Goal: Task Accomplishment & Management: Complete application form

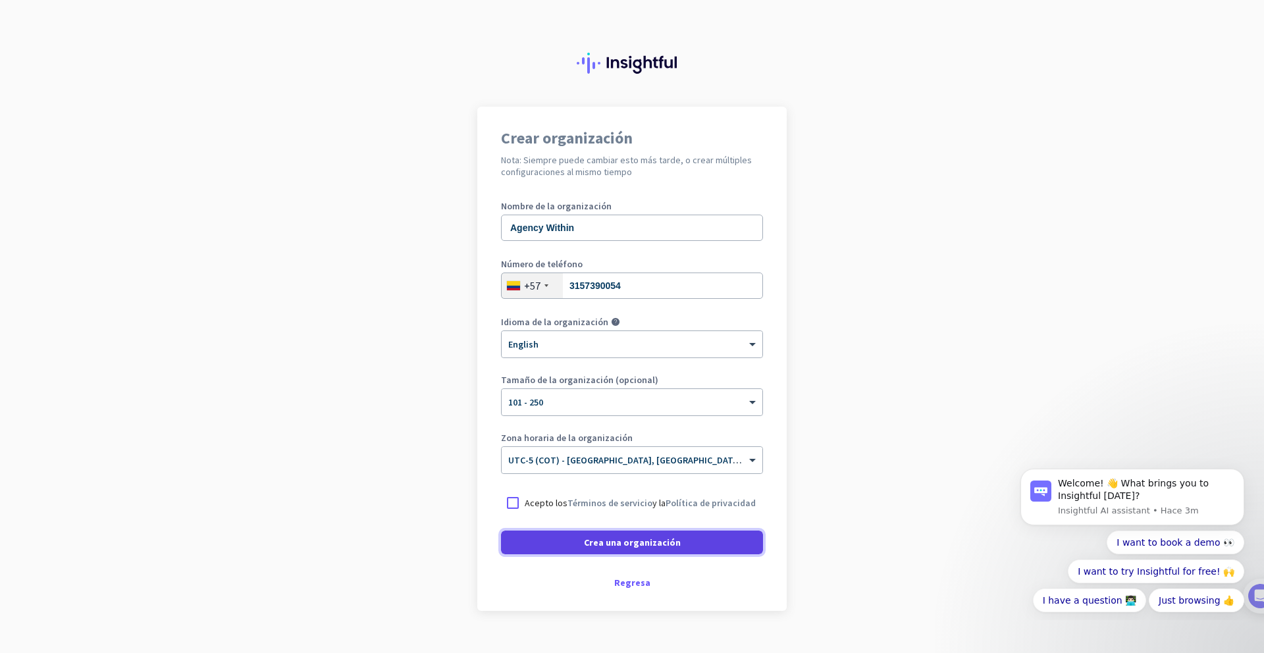
click at [666, 542] on span "Crea una organización" at bounding box center [632, 542] width 97 height 13
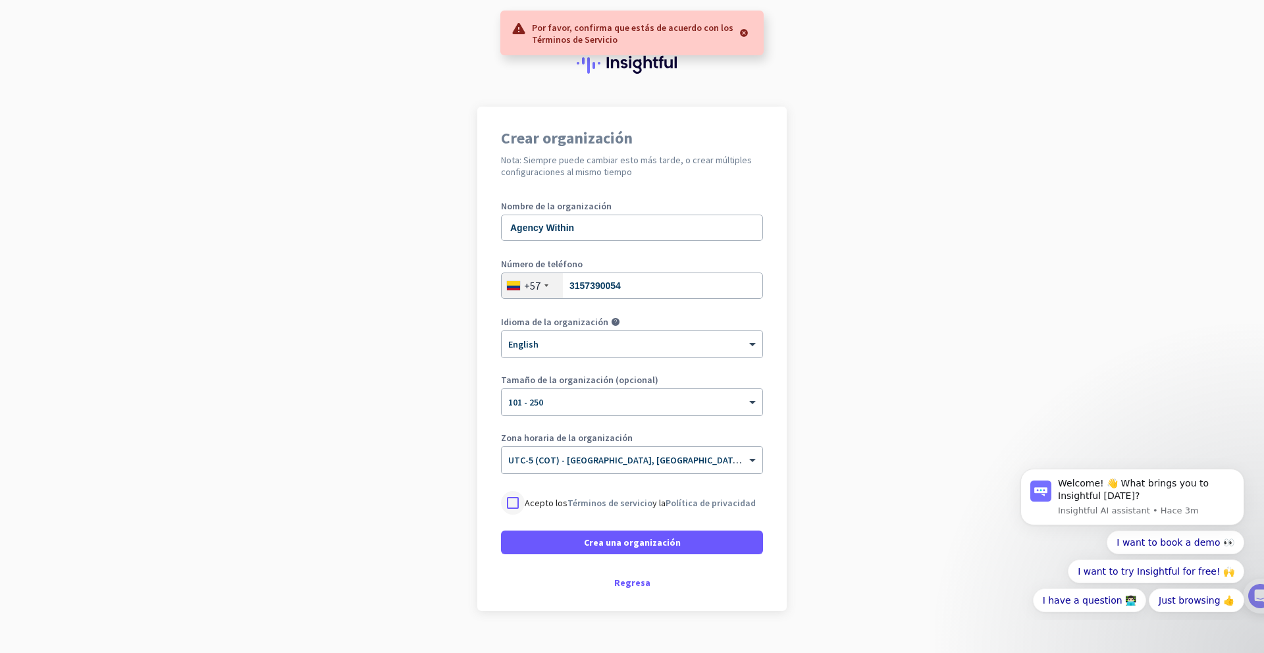
click at [514, 494] on div at bounding box center [513, 503] width 24 height 24
click at [570, 541] on span at bounding box center [632, 543] width 262 height 32
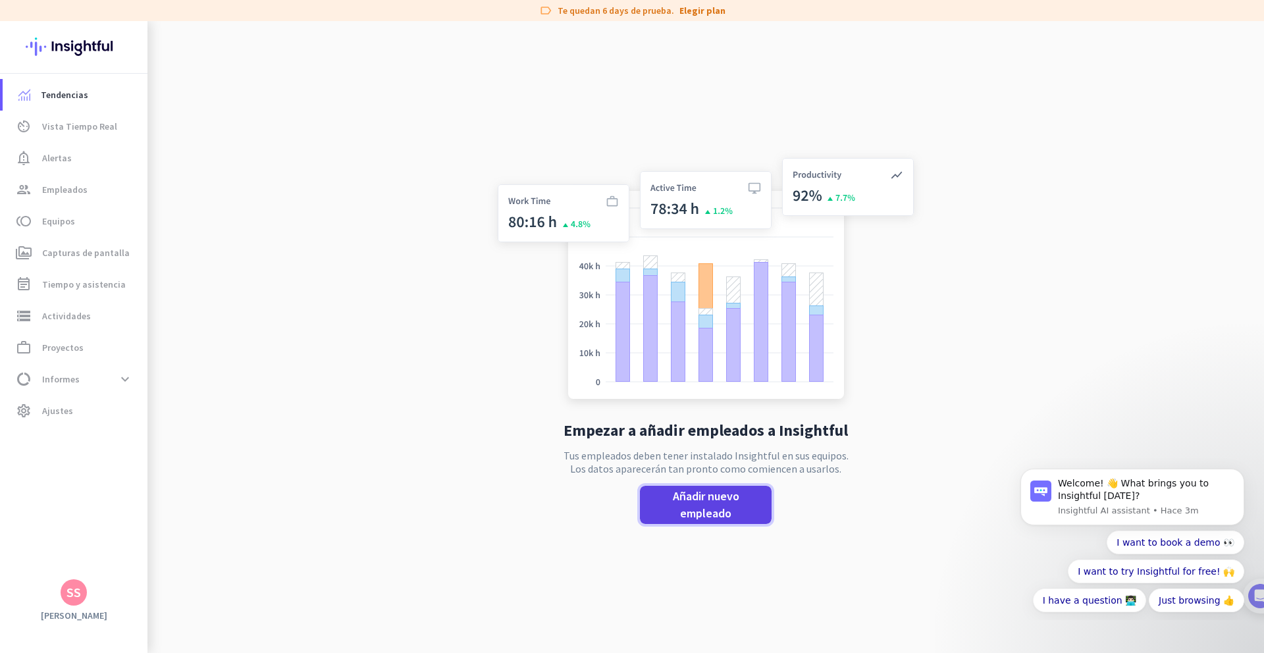
click at [690, 497] on span "Añadir nuevo empleado" at bounding box center [706, 505] width 111 height 34
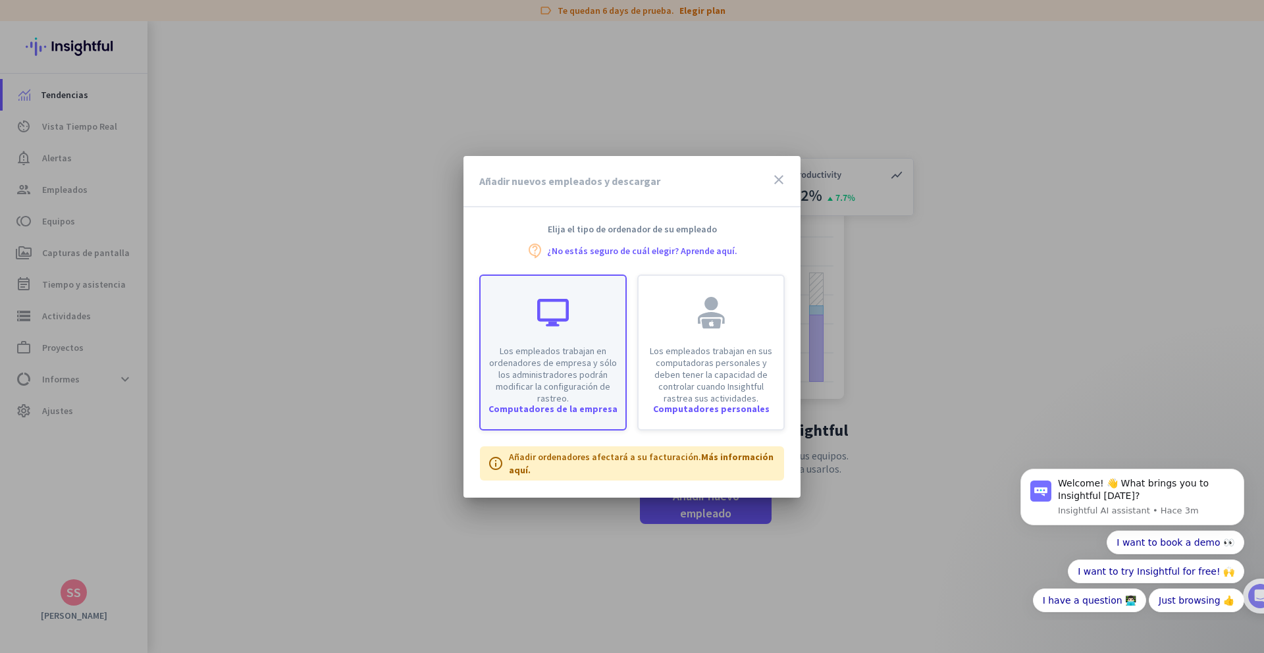
click at [564, 355] on p "Los empleados trabajan en ordenadores de empresa y sólo los administradores pod…" at bounding box center [553, 374] width 129 height 59
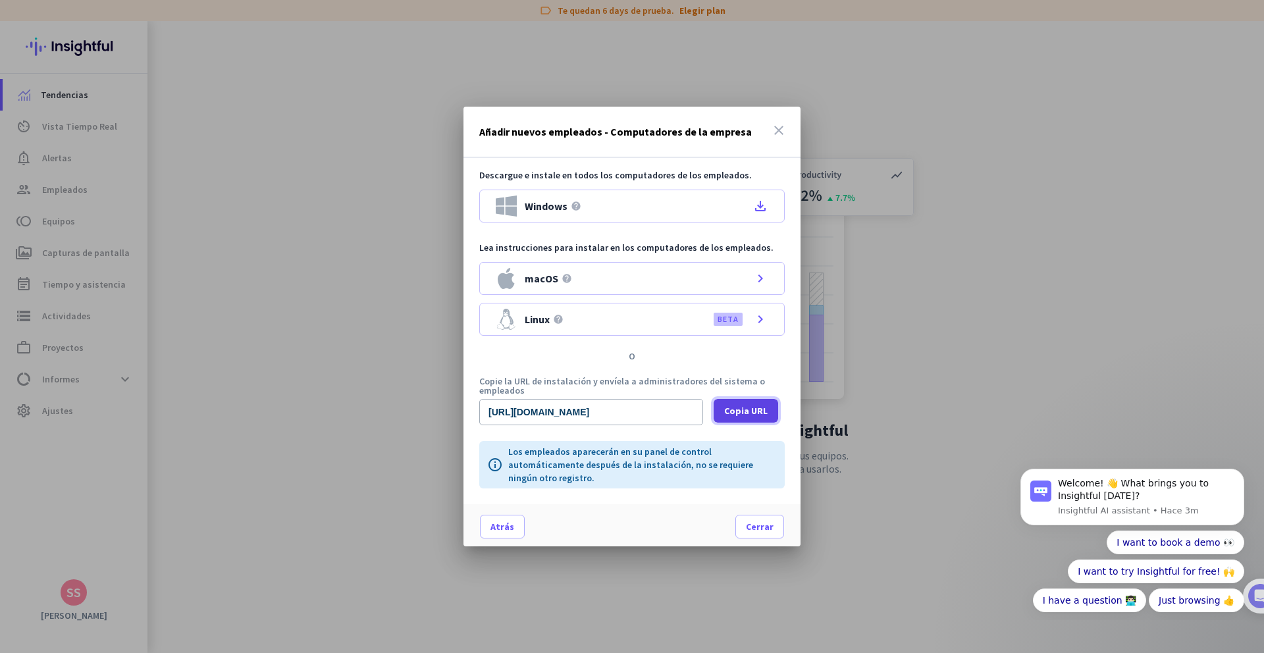
click at [731, 407] on span "Copia URL" at bounding box center [745, 410] width 43 height 13
click at [768, 521] on span "Cerrar" at bounding box center [760, 526] width 28 height 13
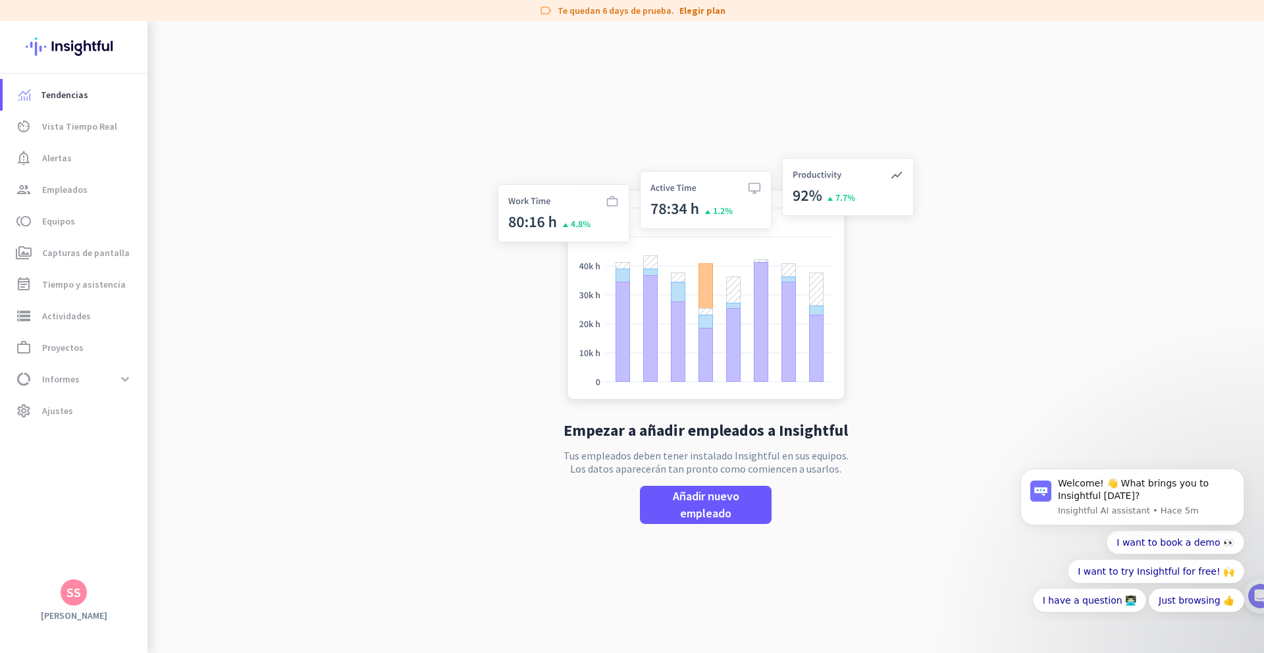
click at [1038, 413] on app-no-employees "Empezar a añadir empleados a Insightful Tus empleados deben tener instalado Ins…" at bounding box center [705, 347] width 1117 height 653
click at [673, 508] on span "Añadir nuevo empleado" at bounding box center [706, 505] width 111 height 34
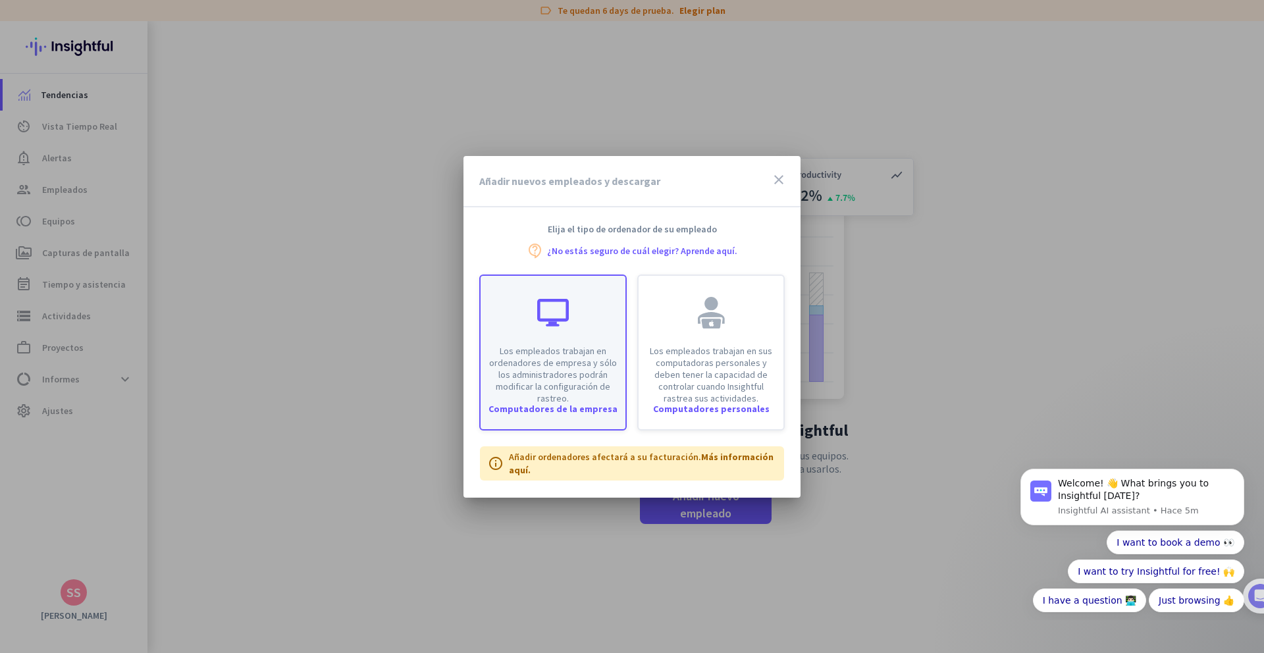
click at [570, 345] on p "Los empleados trabajan en ordenadores de empresa y sólo los administradores pod…" at bounding box center [553, 374] width 129 height 59
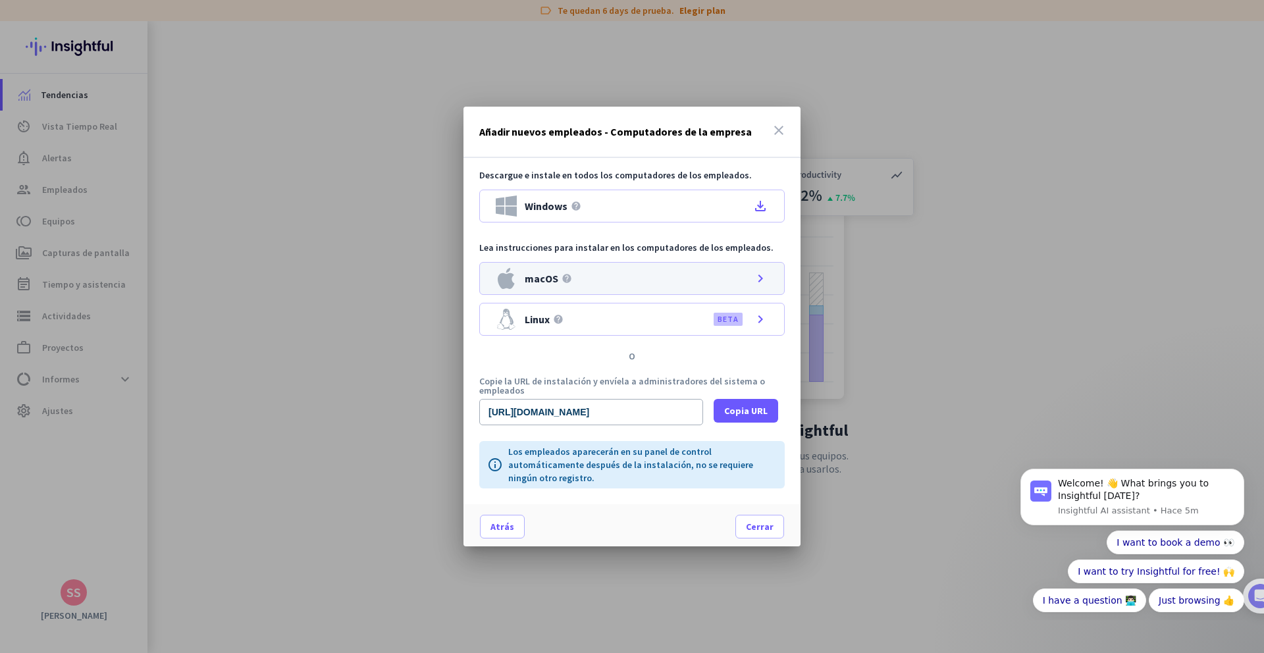
click at [666, 274] on div "macOS help chevron_right" at bounding box center [631, 278] width 305 height 33
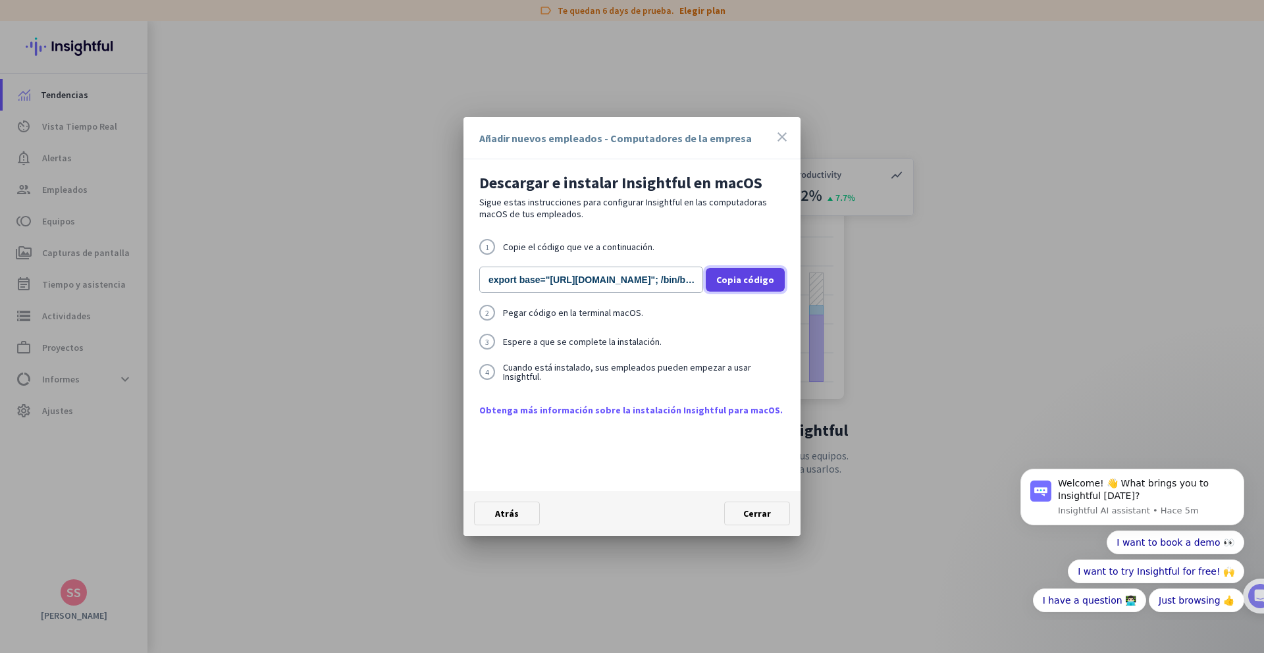
click at [737, 283] on span "Copia código" at bounding box center [745, 279] width 58 height 13
click at [758, 516] on span "Cerrar" at bounding box center [757, 514] width 28 height 12
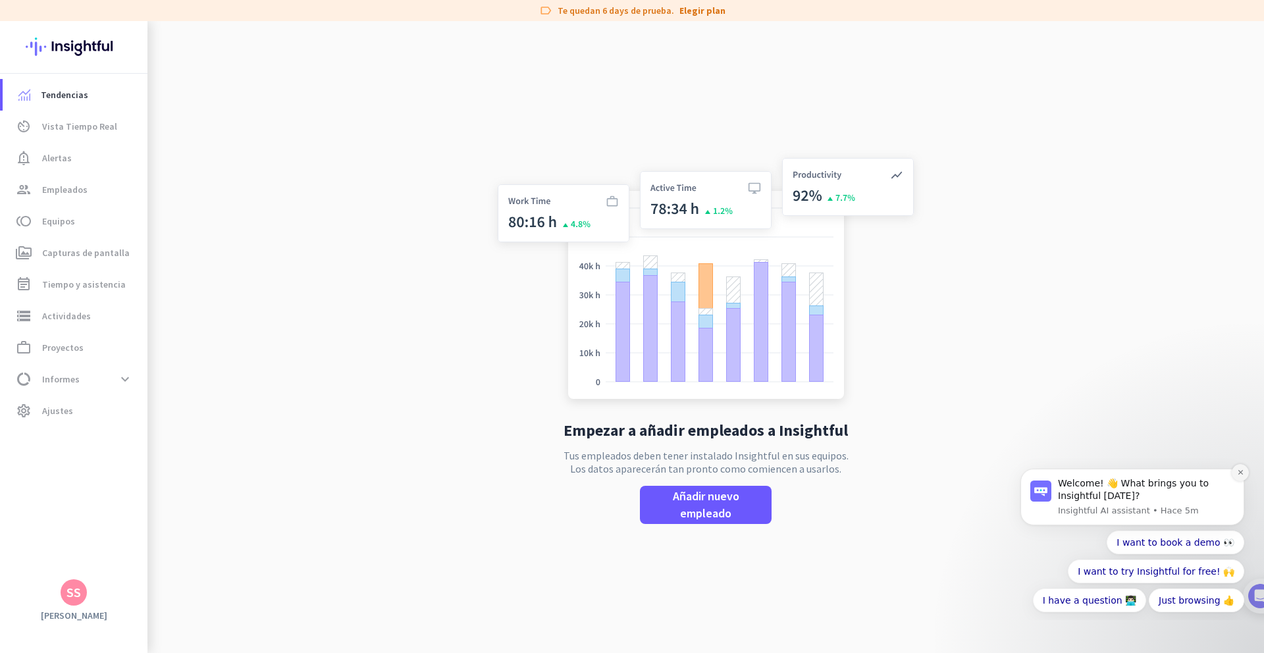
click at [1235, 471] on button "Dismiss notification" at bounding box center [1240, 472] width 17 height 17
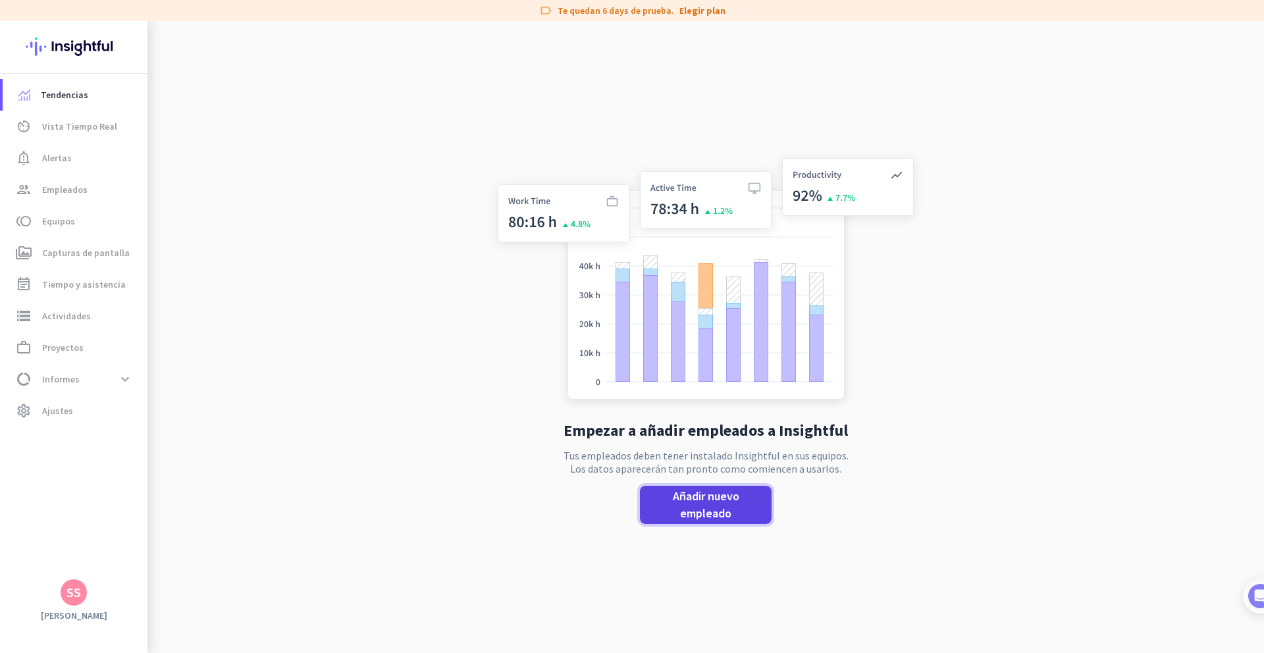
click at [725, 496] on span "Añadir nuevo empleado" at bounding box center [706, 505] width 111 height 34
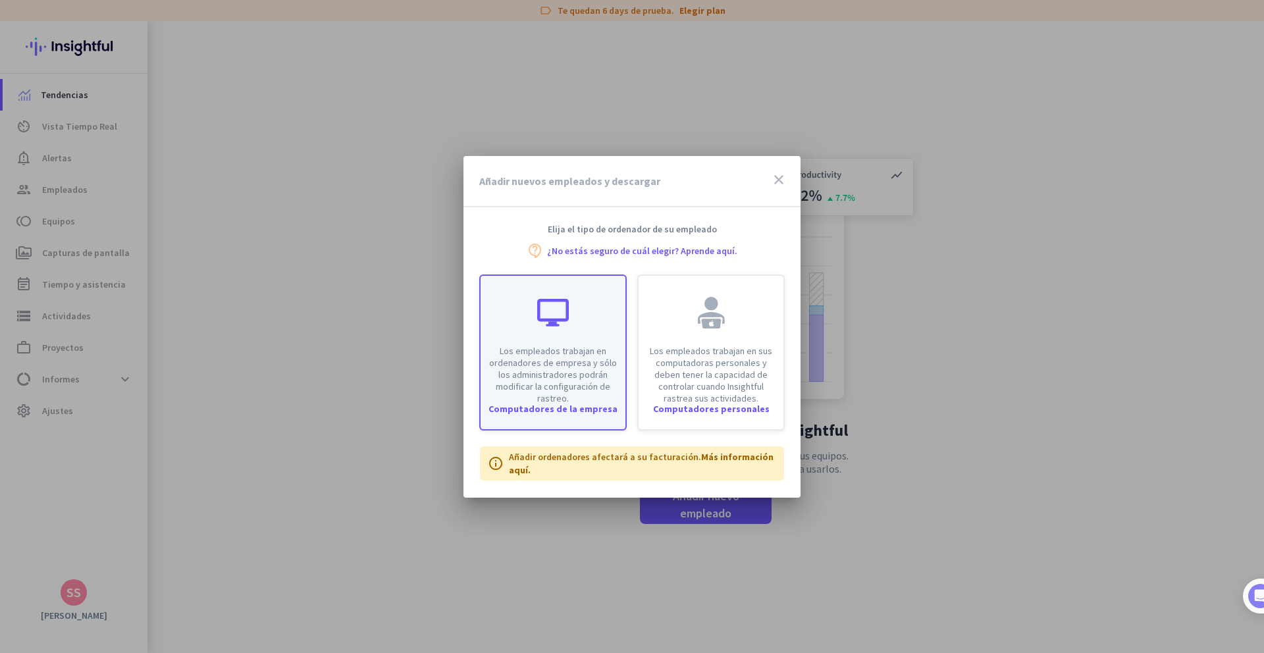
click at [562, 334] on div "Los empleados trabajan en ordenadores de empresa y sólo los administradores pod…" at bounding box center [553, 340] width 145 height 128
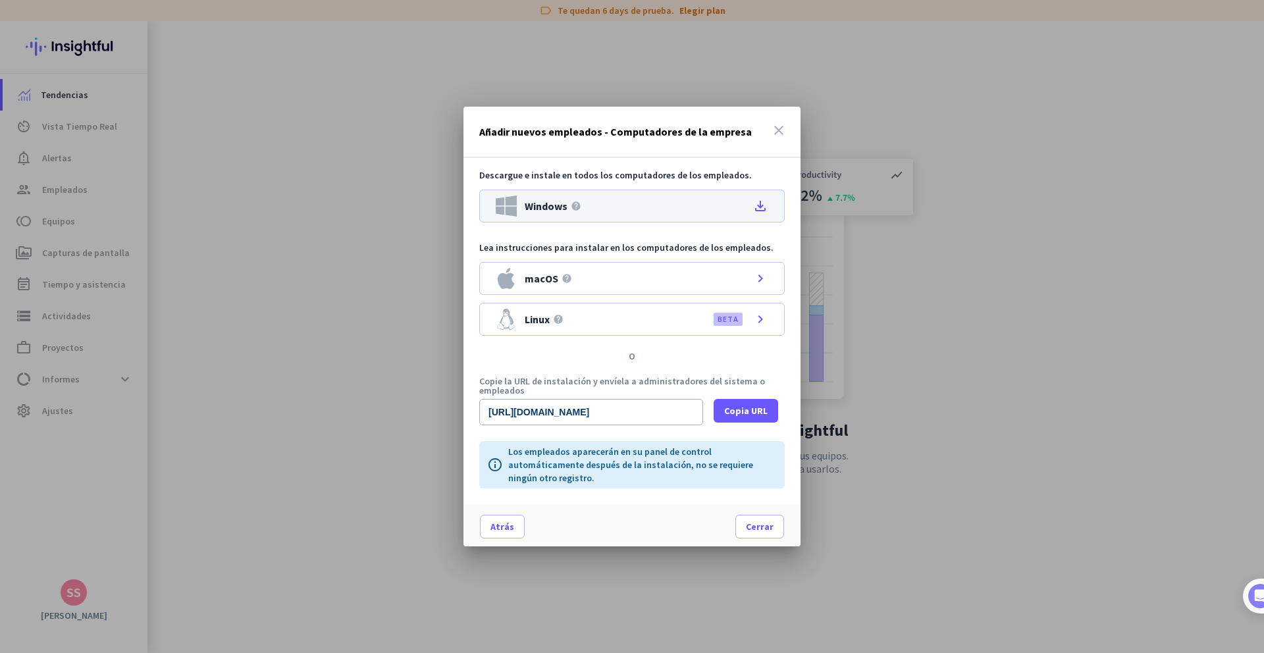
click at [734, 206] on div "Windows help file_download" at bounding box center [631, 206] width 305 height 33
click at [783, 124] on icon "close" at bounding box center [779, 130] width 16 height 16
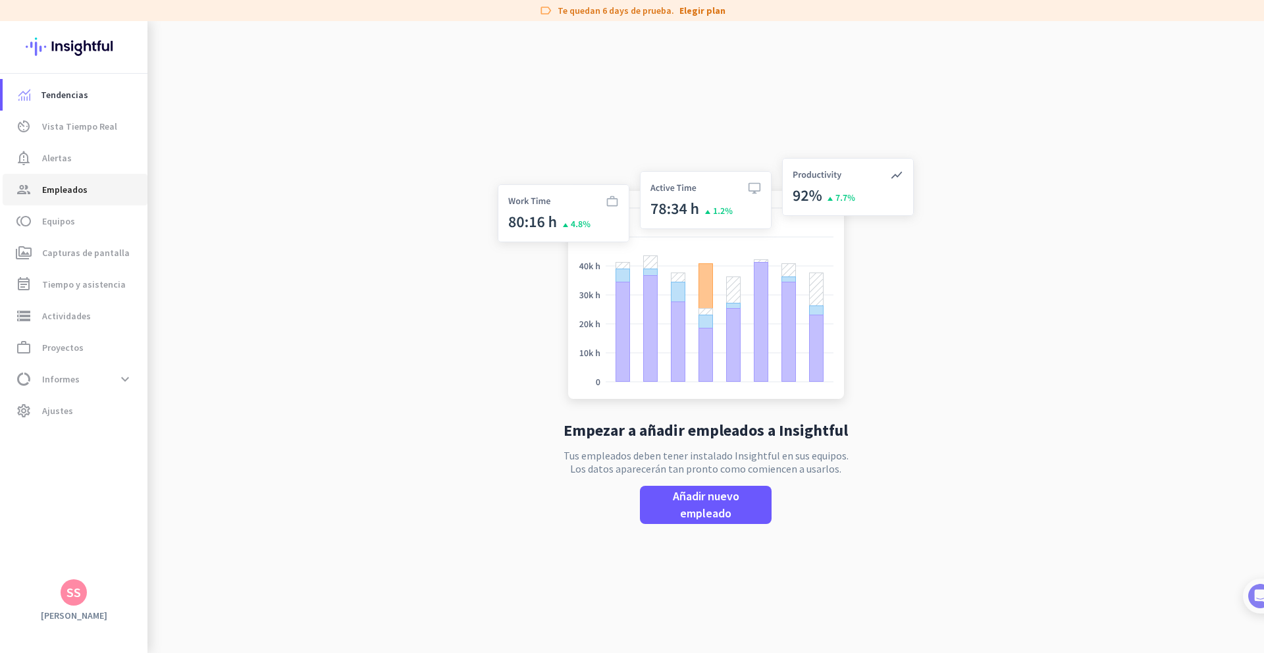
click at [83, 189] on span "Empleados" at bounding box center [64, 190] width 45 height 16
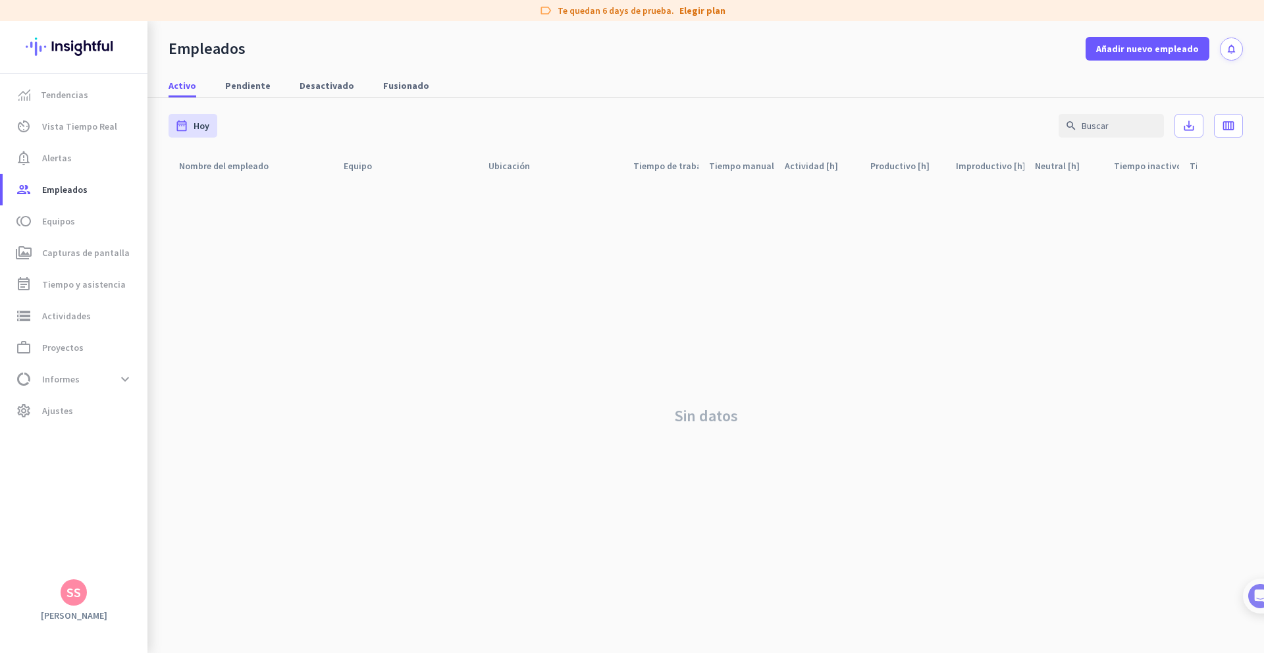
click at [745, 101] on div "date_range [DATE] [DATE] - [DATE] search save_alt calendar_view_week" at bounding box center [706, 125] width 1075 height 55
click at [1155, 40] on span at bounding box center [1148, 49] width 124 height 32
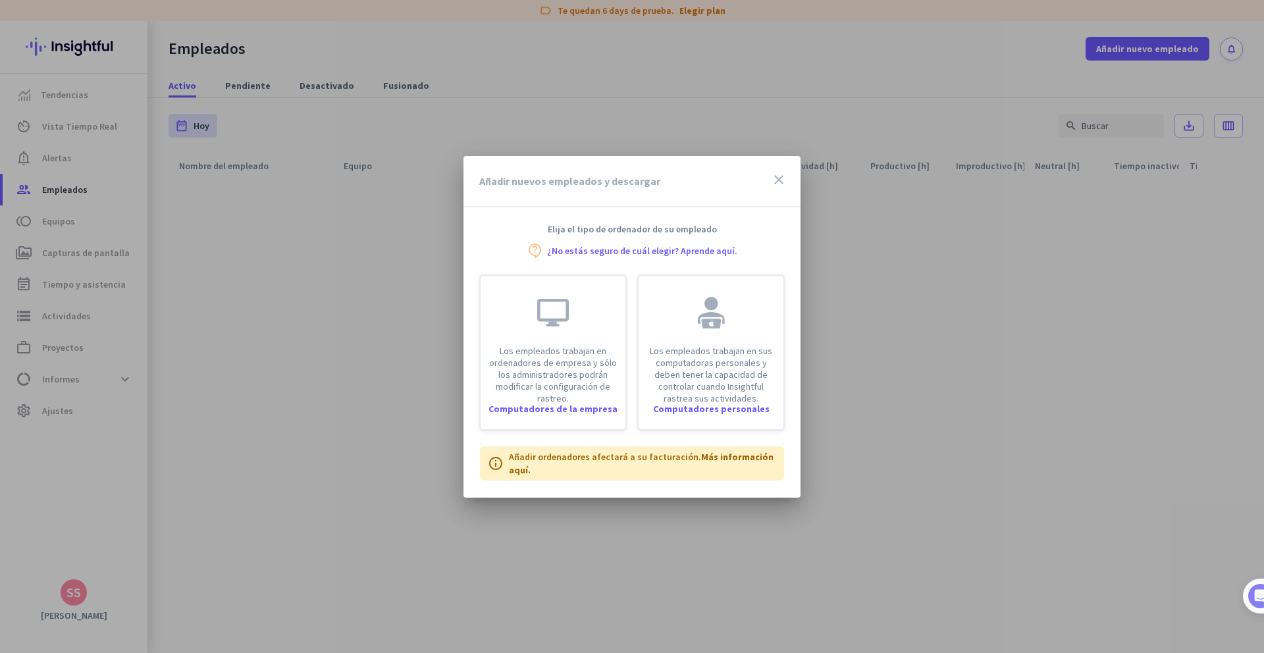
click at [784, 170] on div "Añadir nuevos empleados y descargar close" at bounding box center [632, 181] width 337 height 51
click at [778, 163] on div "Añadir nuevos empleados y descargar close" at bounding box center [632, 181] width 337 height 51
click at [798, 97] on div at bounding box center [632, 326] width 1264 height 653
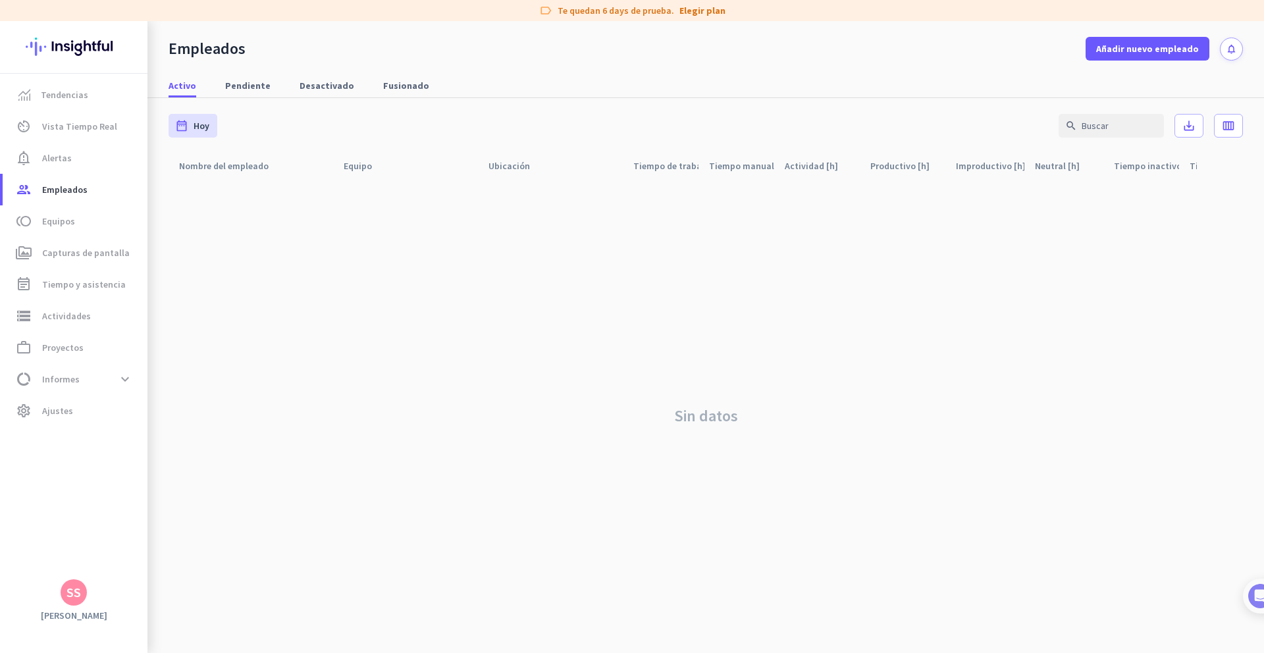
click at [843, 274] on div "Sin datos" at bounding box center [706, 415] width 1075 height 475
click at [1105, 39] on span at bounding box center [1148, 49] width 124 height 32
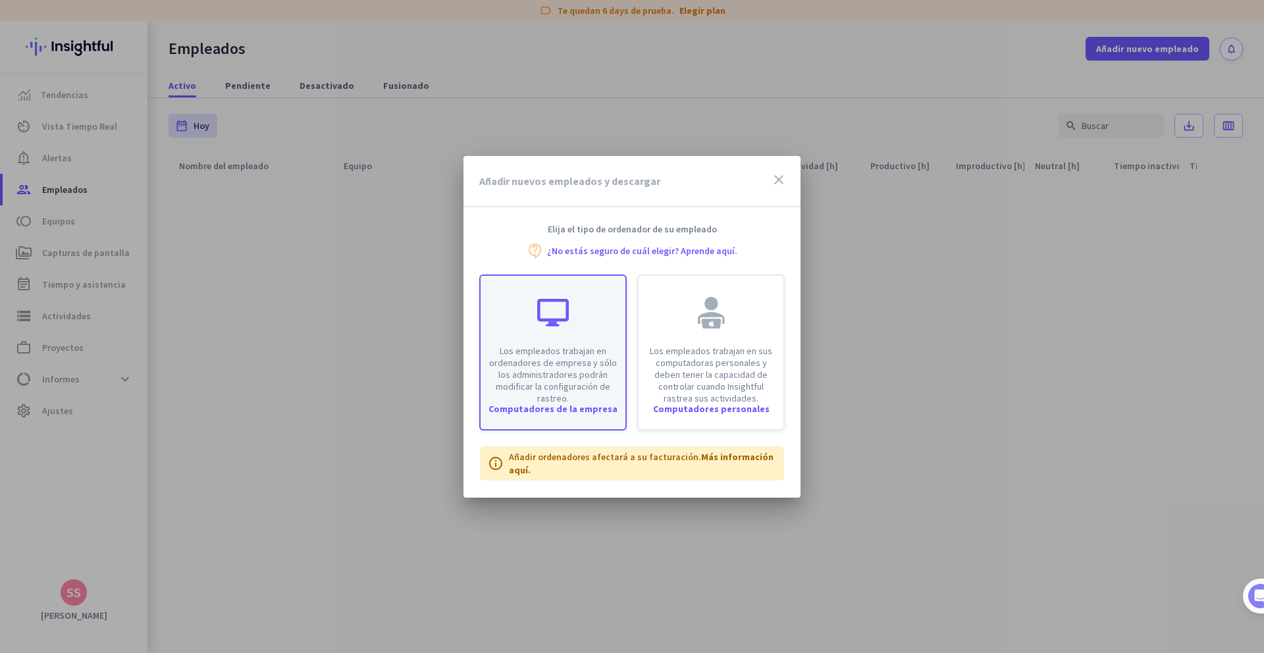
click at [567, 333] on div "Los empleados trabajan en ordenadores de empresa y sólo los administradores pod…" at bounding box center [553, 340] width 145 height 128
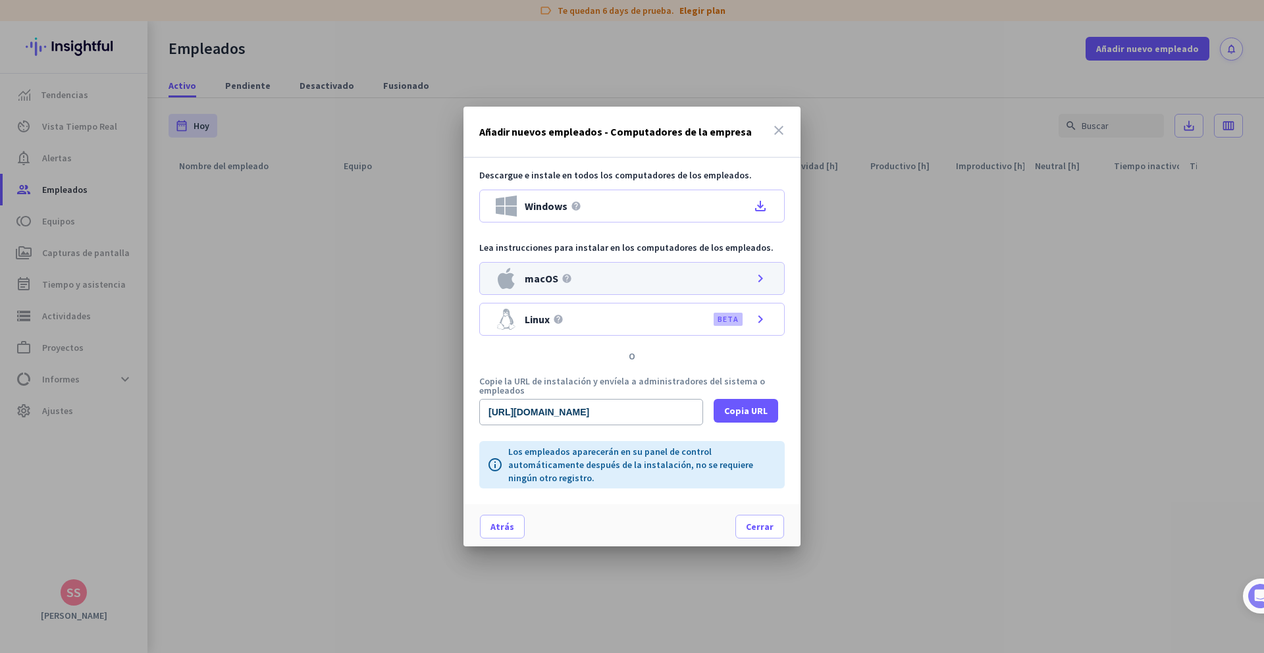
click at [757, 279] on icon "chevron_right" at bounding box center [761, 279] width 16 height 16
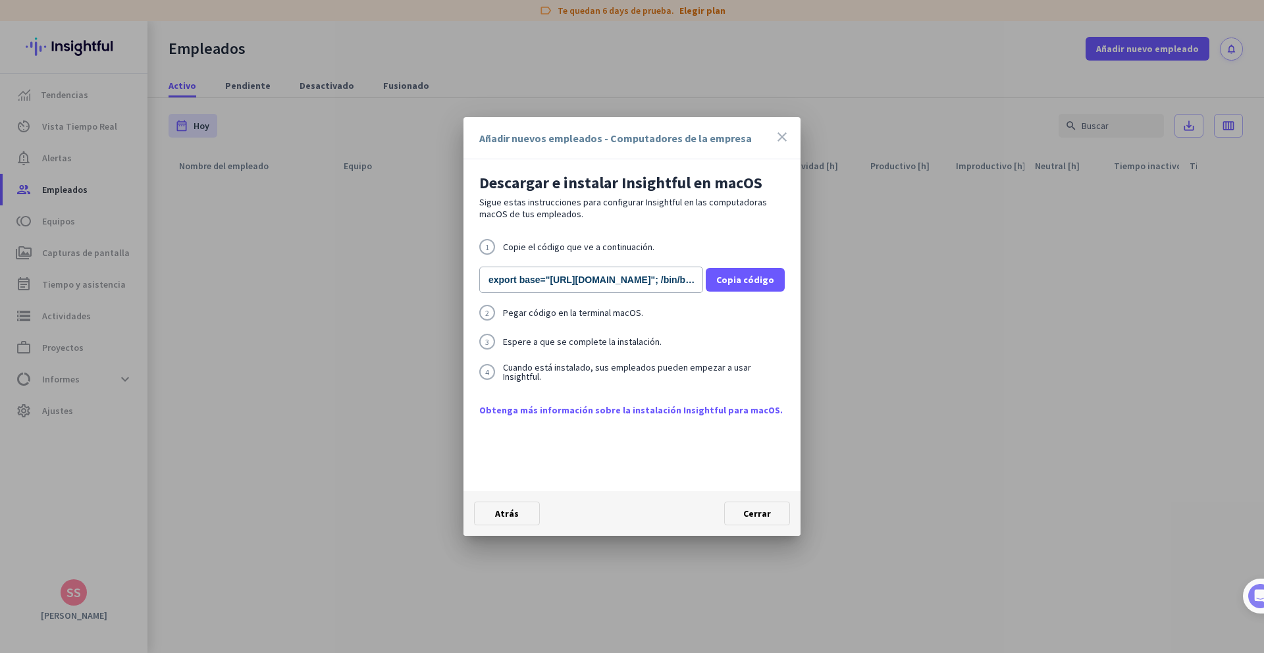
click at [781, 134] on icon "close" at bounding box center [782, 137] width 16 height 16
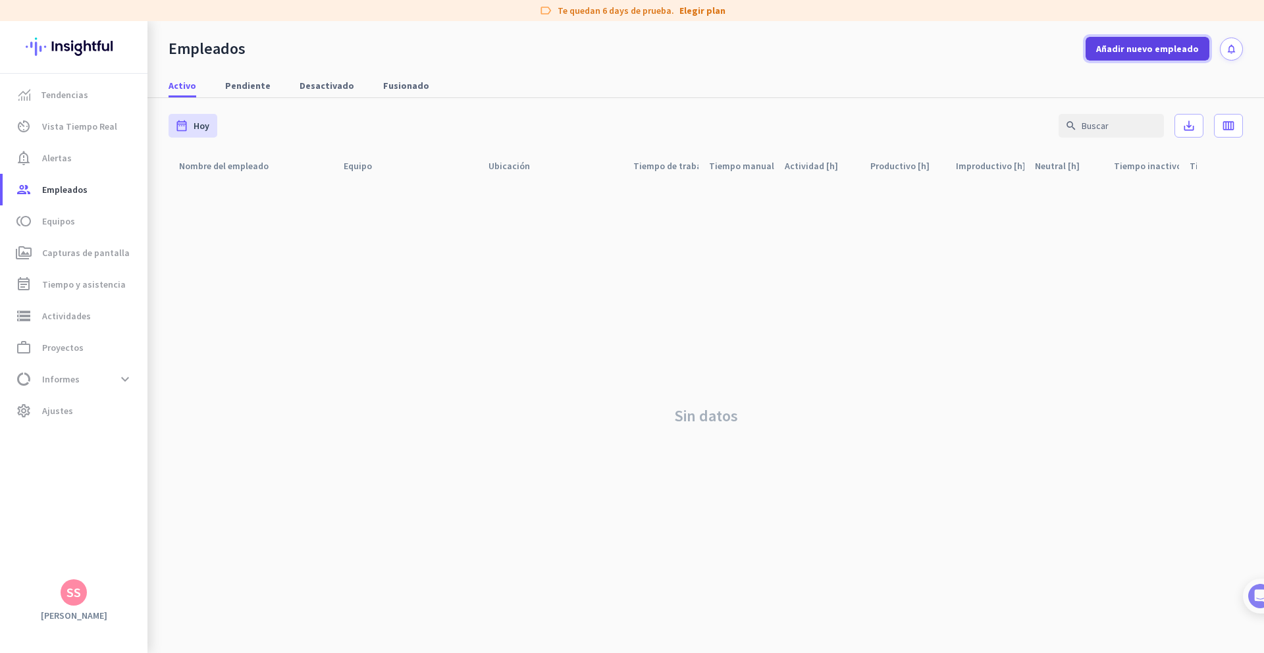
click at [1154, 44] on span "Añadir nuevo empleado" at bounding box center [1147, 48] width 103 height 13
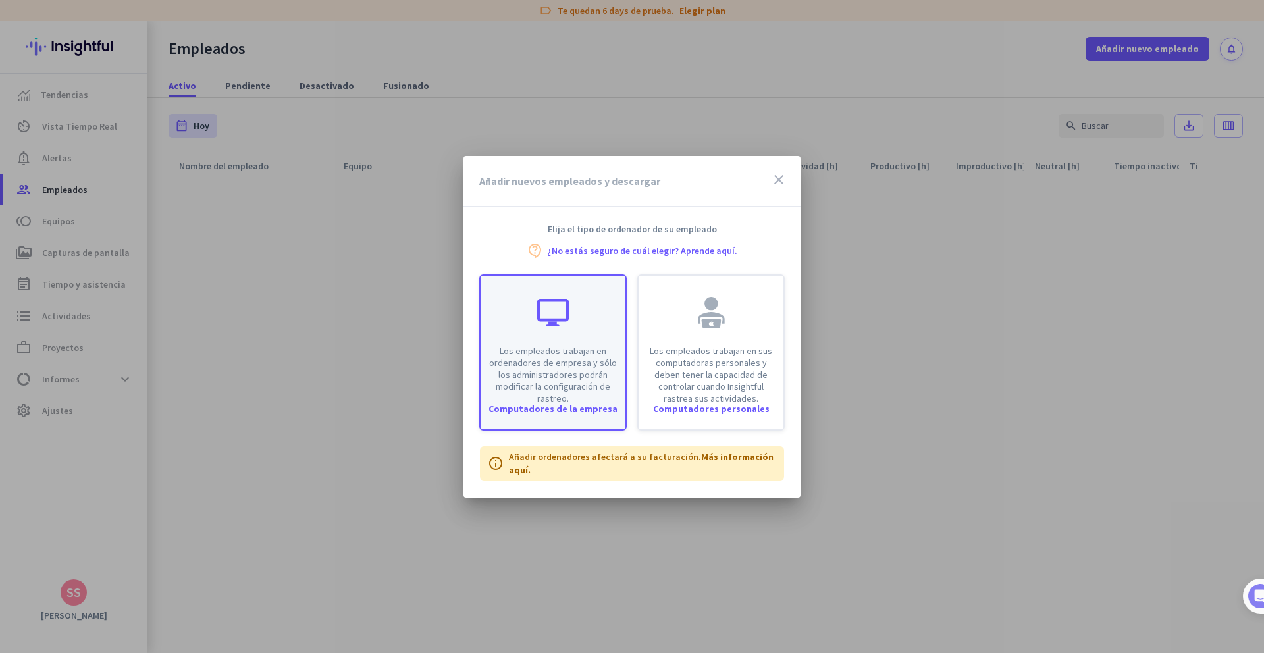
click at [563, 305] on div at bounding box center [553, 313] width 32 height 32
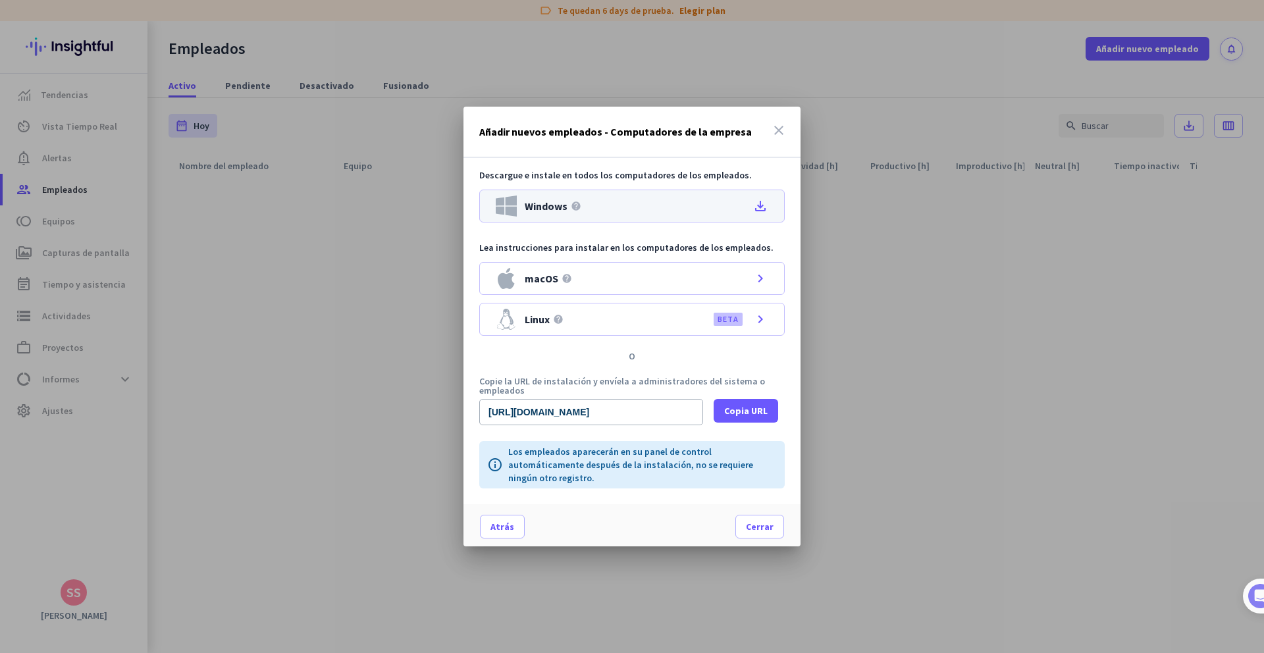
click at [685, 201] on div "Windows help file_download" at bounding box center [631, 206] width 305 height 33
click at [778, 123] on icon "close" at bounding box center [779, 130] width 16 height 16
